Goal: Information Seeking & Learning: Learn about a topic

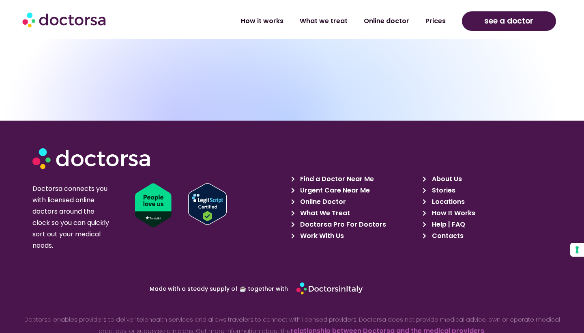
scroll to position [2441, 0]
click at [351, 326] on link "relationship between Doctorsa and the medical providers" at bounding box center [388, 330] width 194 height 9
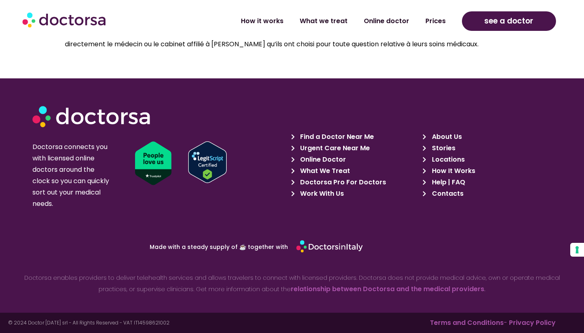
scroll to position [1027, 0]
click at [491, 320] on link "Terms and Conditions" at bounding box center [467, 322] width 74 height 9
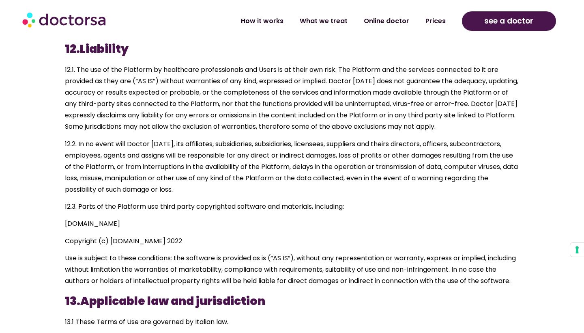
scroll to position [3961, 0]
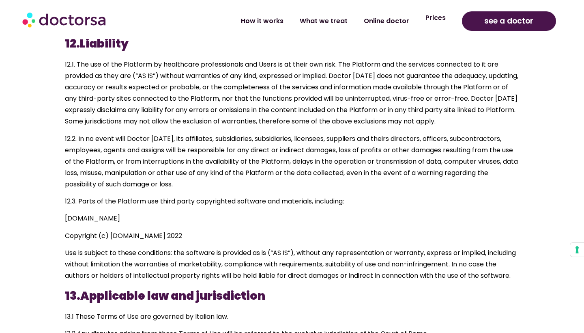
click at [441, 18] on link "Prices" at bounding box center [435, 18] width 37 height 19
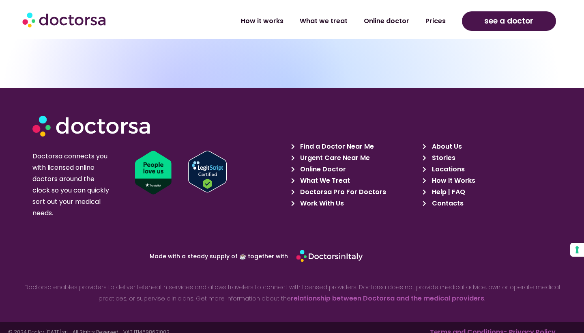
scroll to position [3632, 0]
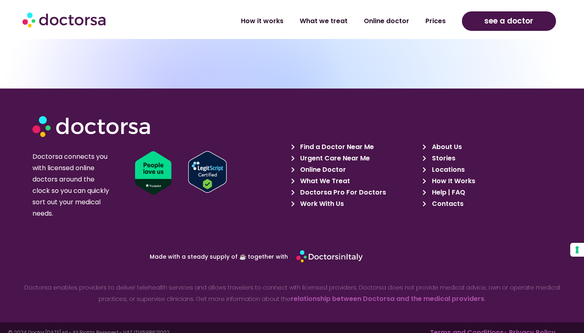
click at [250, 254] on p "Made with a steady supply of ☕ together with" at bounding box center [181, 257] width 214 height 6
drag, startPoint x: 242, startPoint y: 246, endPoint x: 289, endPoint y: 247, distance: 47.5
click at [289, 247] on div "Made with a steady supply of ☕ together with" at bounding box center [176, 256] width 231 height 27
click at [302, 270] on div "Doctorsa enables providers to deliver telehealth services and allows travelers …" at bounding box center [292, 287] width 576 height 34
click at [324, 247] on img at bounding box center [329, 256] width 67 height 19
